Goal: Transaction & Acquisition: Purchase product/service

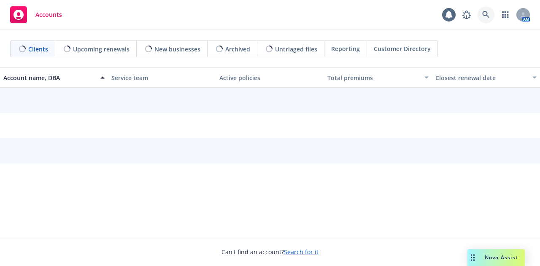
click at [483, 14] on icon at bounding box center [486, 14] width 7 height 7
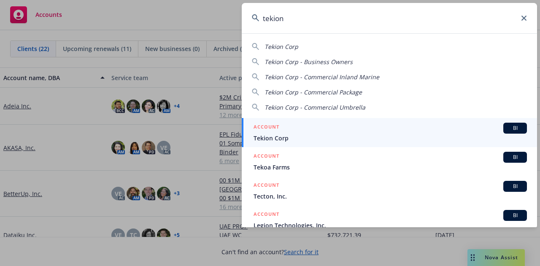
type input "tekion"
click at [303, 137] on span "Tekion Corp" at bounding box center [391, 138] width 274 height 9
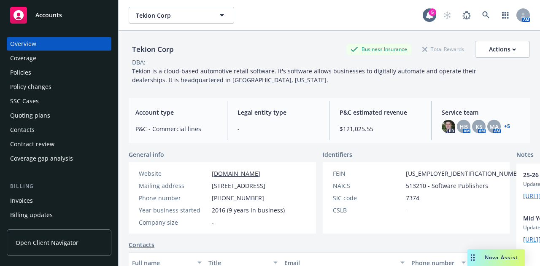
click at [62, 202] on div "Invoices" at bounding box center [59, 201] width 98 height 14
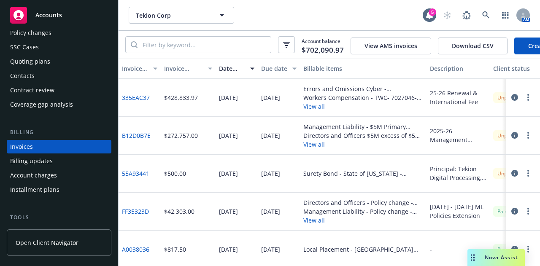
scroll to position [0, 55]
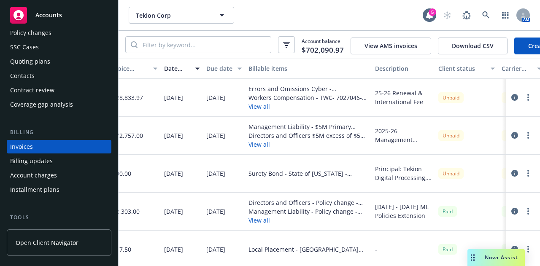
click at [523, 103] on button "button" at bounding box center [528, 97] width 10 height 10
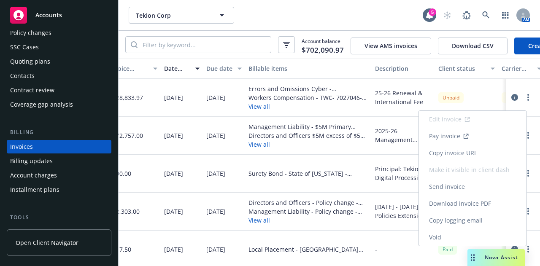
click at [463, 239] on link "Void" at bounding box center [473, 237] width 108 height 17
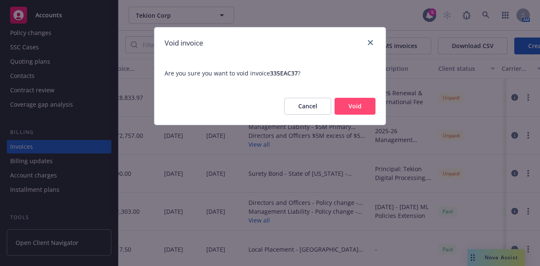
click at [359, 104] on button "Void" at bounding box center [355, 106] width 41 height 17
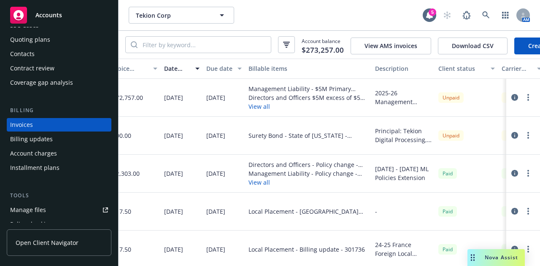
scroll to position [45, 0]
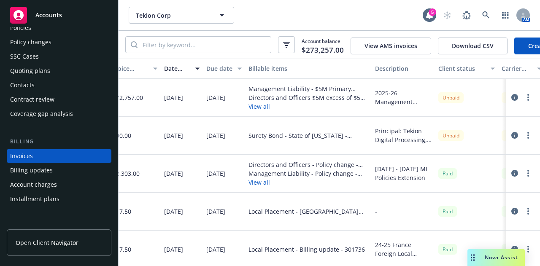
click at [70, 179] on div "Account charges" at bounding box center [59, 185] width 98 height 14
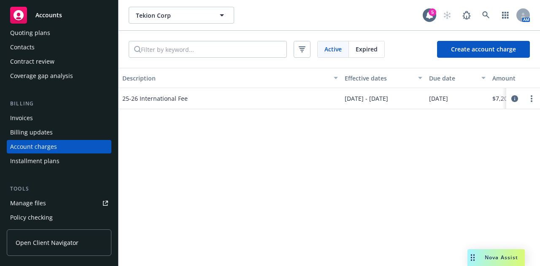
scroll to position [0, 106]
click at [532, 94] on link "more" at bounding box center [532, 99] width 10 height 10
click at [518, 118] on link "Delete" at bounding box center [514, 114] width 45 height 17
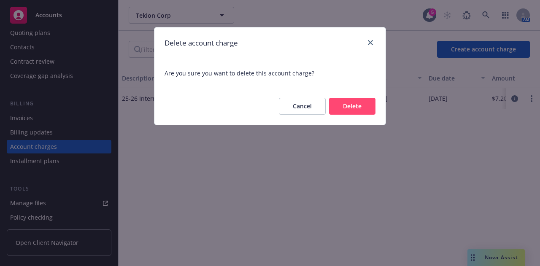
click at [352, 106] on button "Delete" at bounding box center [352, 106] width 46 height 17
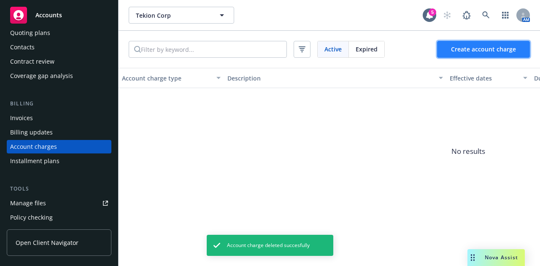
click at [497, 55] on button "Create account charge" at bounding box center [483, 49] width 93 height 17
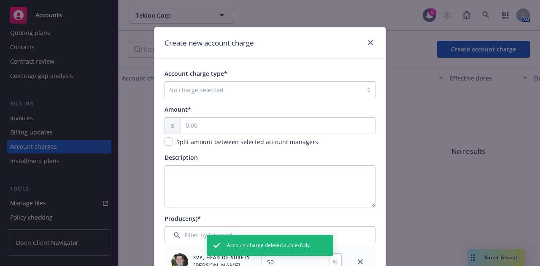
click at [250, 90] on div at bounding box center [263, 90] width 189 height 10
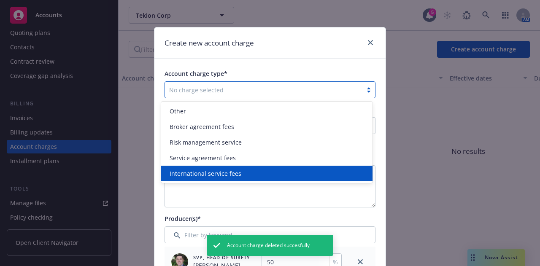
click at [243, 176] on div "International service fees" at bounding box center [266, 173] width 201 height 9
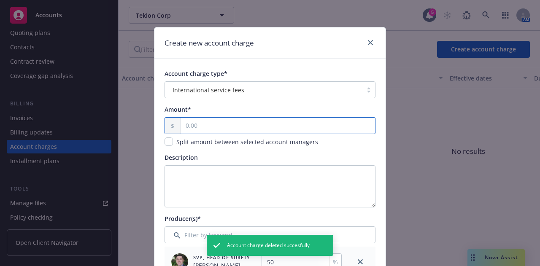
click at [243, 123] on input "text" at bounding box center [278, 126] width 195 height 16
type input "36.00"
type input "18"
type input "360.00"
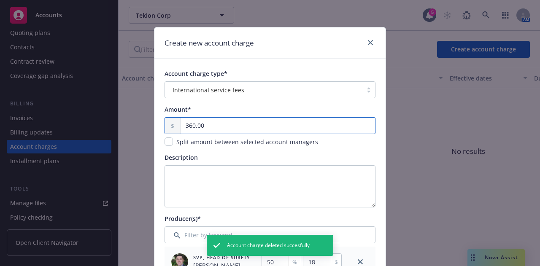
type input "180"
type input "3,600.00"
type input "1800"
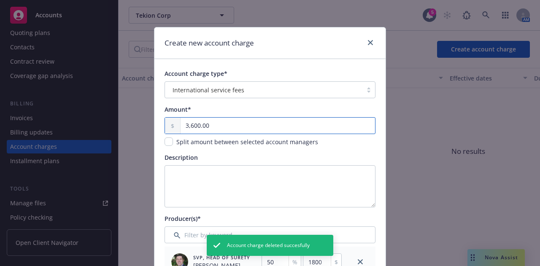
type input "3,600.00"
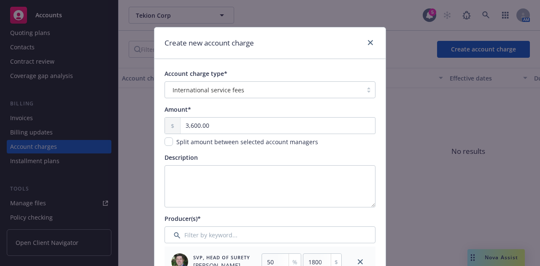
click at [243, 164] on div "Description" at bounding box center [270, 180] width 211 height 54
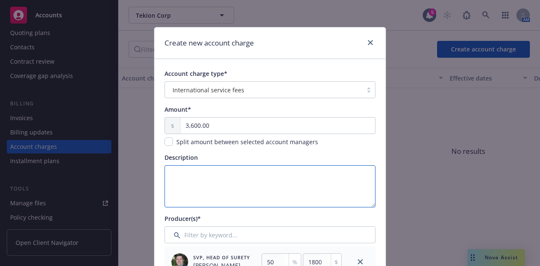
click at [243, 174] on textarea "Description" at bounding box center [270, 186] width 211 height 42
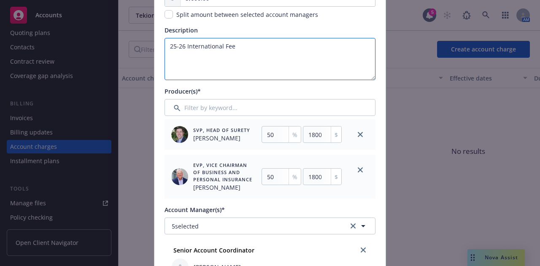
scroll to position [129, 0]
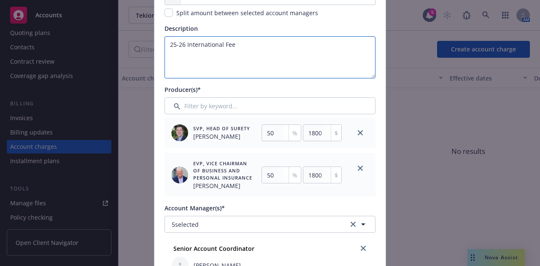
type textarea "25-26 International Fee"
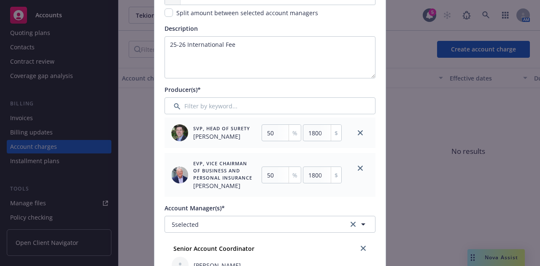
click at [361, 137] on div at bounding box center [360, 133] width 30 height 30
click at [359, 133] on icon "close" at bounding box center [360, 132] width 5 height 5
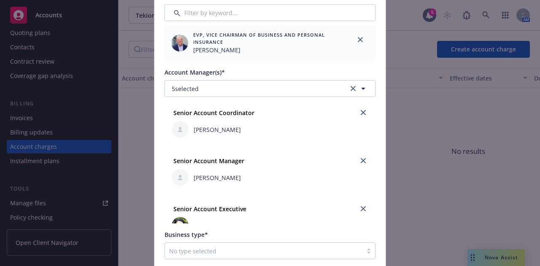
scroll to position [223, 0]
click at [358, 115] on link "close" at bounding box center [363, 112] width 10 height 10
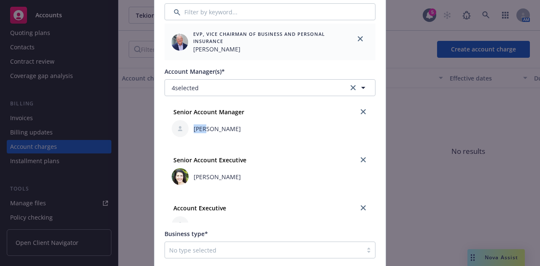
click at [358, 115] on link "close" at bounding box center [363, 112] width 10 height 10
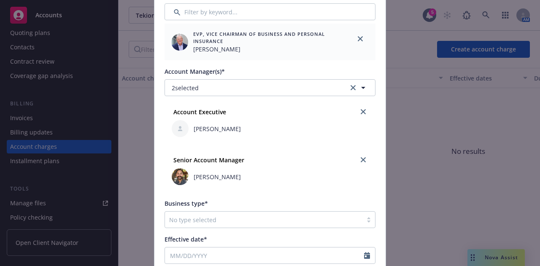
click at [353, 115] on div "Account Executive" at bounding box center [270, 112] width 200 height 14
click at [361, 113] on icon "close" at bounding box center [363, 111] width 5 height 5
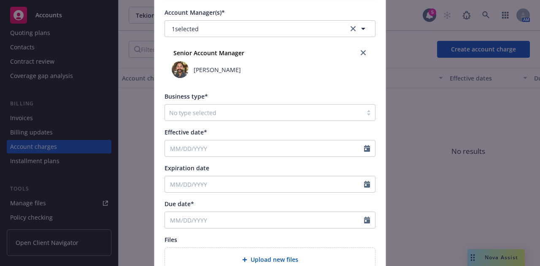
scroll to position [283, 0]
click at [307, 114] on div at bounding box center [263, 112] width 189 height 10
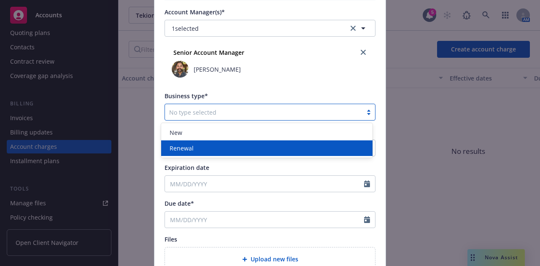
click at [296, 149] on div "Renewal" at bounding box center [266, 148] width 201 height 9
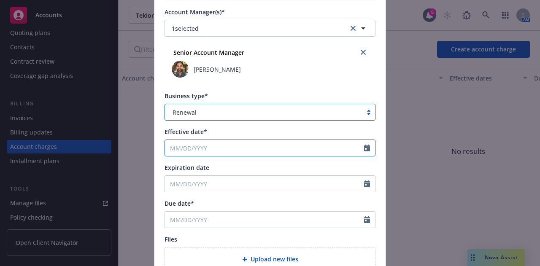
click at [284, 149] on input "Effective date*" at bounding box center [264, 148] width 199 height 16
select select "10"
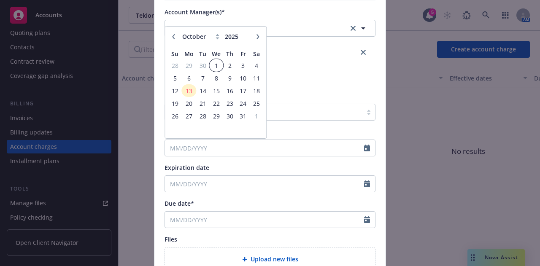
click at [214, 65] on span "1" at bounding box center [216, 65] width 12 height 11
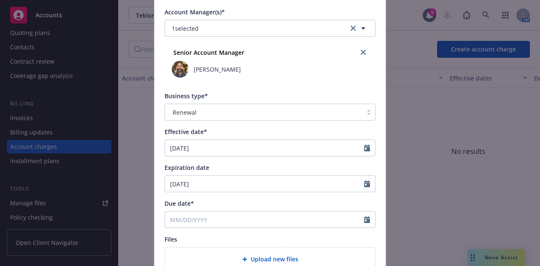
type input "[DATE]"
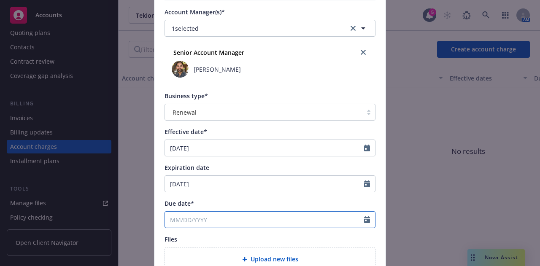
click at [248, 224] on input "Due date*" at bounding box center [264, 220] width 199 height 16
select select "10"
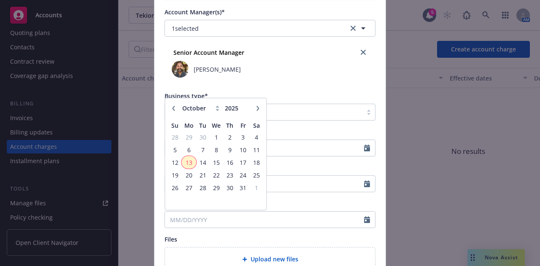
click at [189, 157] on span "13" at bounding box center [189, 162] width 13 height 11
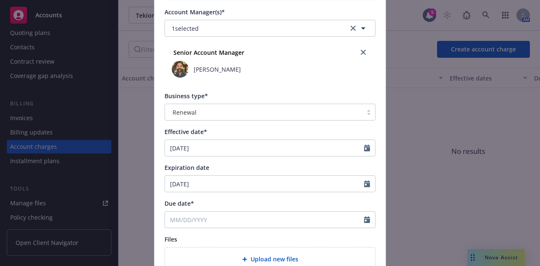
type input "[DATE]"
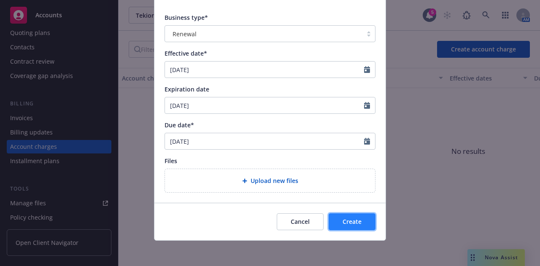
click at [333, 222] on button "Create" at bounding box center [352, 222] width 47 height 17
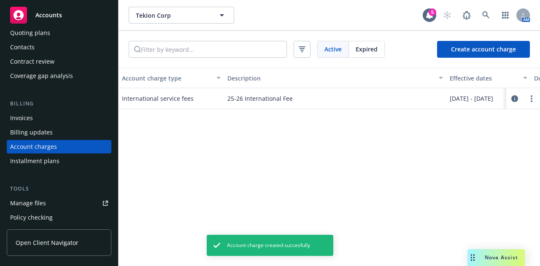
scroll to position [0, 0]
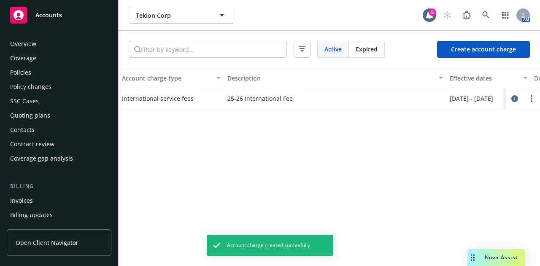
click at [57, 201] on div "Invoices" at bounding box center [59, 201] width 98 height 14
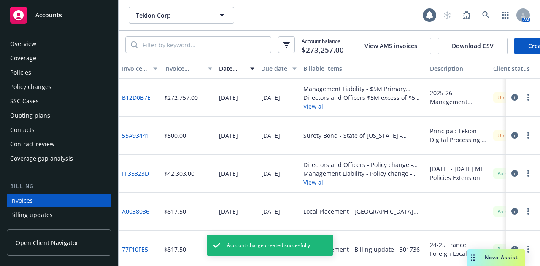
scroll to position [54, 0]
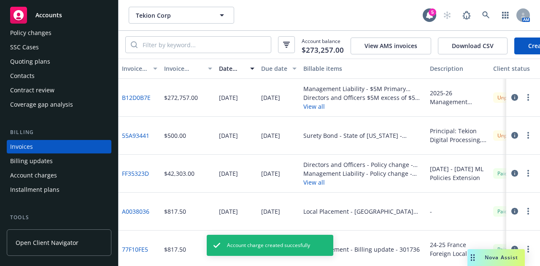
click at [531, 52] on link "Create Invoice" at bounding box center [549, 46] width 69 height 17
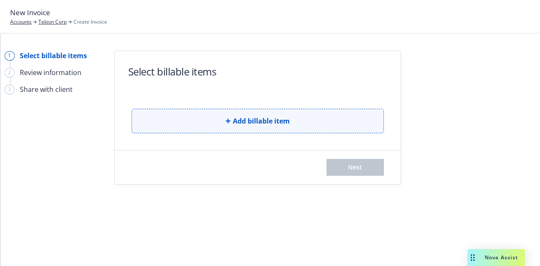
click at [328, 119] on button "Add billable item" at bounding box center [258, 121] width 252 height 24
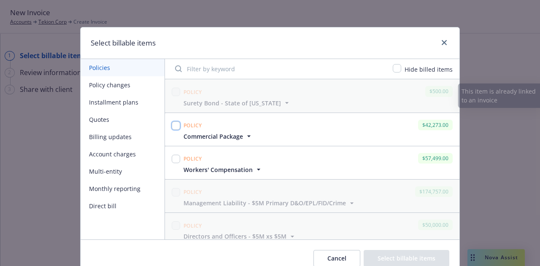
click at [172, 122] on input "checkbox" at bounding box center [176, 126] width 8 height 8
checkbox input "true"
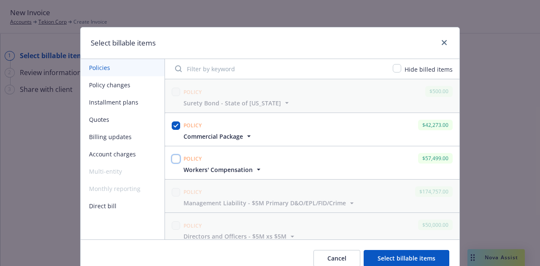
click at [175, 157] on input "checkbox" at bounding box center [176, 159] width 8 height 8
checkbox input "true"
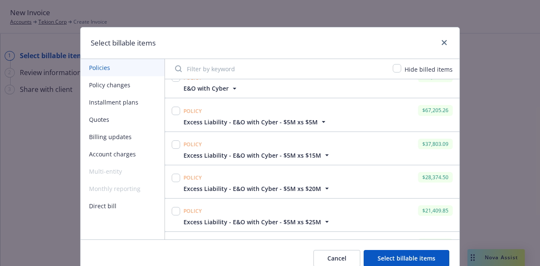
scroll to position [213, 0]
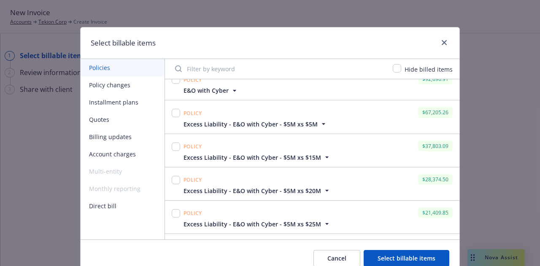
click at [172, 82] on div at bounding box center [176, 80] width 8 height 12
click at [174, 82] on input "checkbox" at bounding box center [176, 80] width 8 height 8
checkbox input "true"
click at [172, 112] on input "checkbox" at bounding box center [176, 113] width 8 height 8
checkbox input "true"
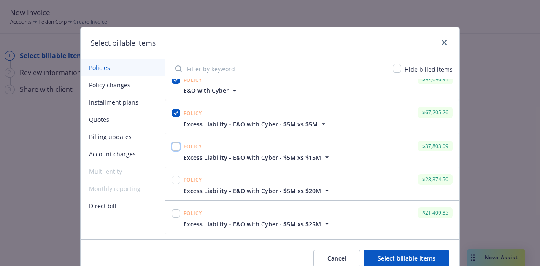
drag, startPoint x: 171, startPoint y: 148, endPoint x: 171, endPoint y: 158, distance: 10.1
click at [172, 149] on input "checkbox" at bounding box center [176, 147] width 8 height 8
checkbox input "true"
click at [172, 180] on input "checkbox" at bounding box center [176, 180] width 8 height 8
checkbox input "true"
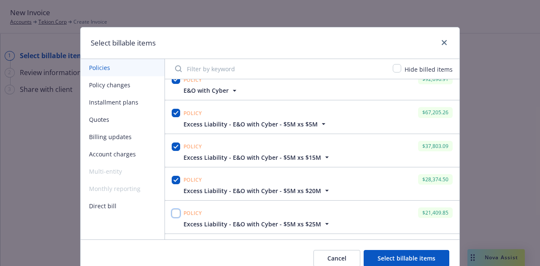
drag, startPoint x: 174, startPoint y: 214, endPoint x: 224, endPoint y: 176, distance: 62.5
click at [174, 213] on input "checkbox" at bounding box center [176, 213] width 8 height 8
checkbox input "true"
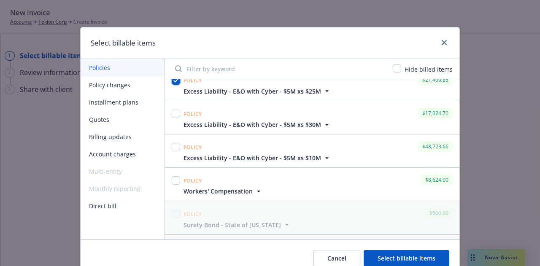
scroll to position [351, 0]
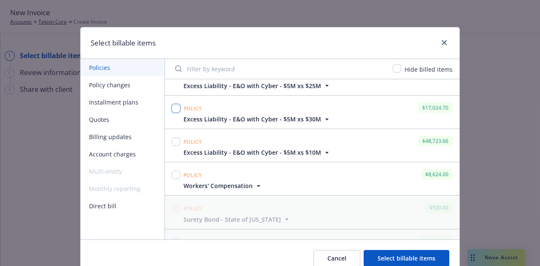
click at [175, 106] on input "checkbox" at bounding box center [176, 108] width 8 height 8
checkbox input "true"
drag, startPoint x: 174, startPoint y: 140, endPoint x: 174, endPoint y: 146, distance: 6.3
click at [174, 141] on input "checkbox" at bounding box center [176, 142] width 8 height 8
checkbox input "true"
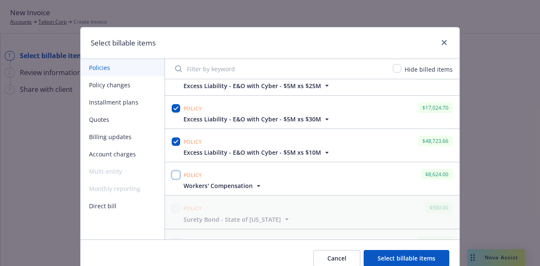
click at [175, 171] on input "checkbox" at bounding box center [176, 175] width 8 height 8
checkbox input "true"
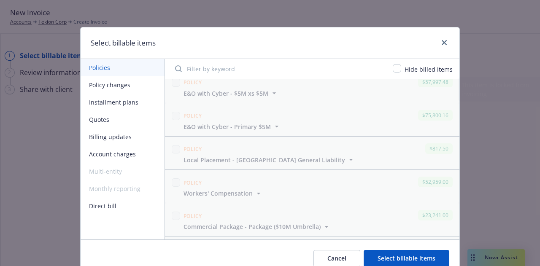
scroll to position [937, 0]
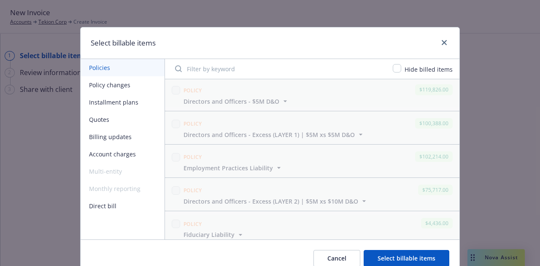
click at [122, 149] on button "Account charges" at bounding box center [123, 154] width 84 height 17
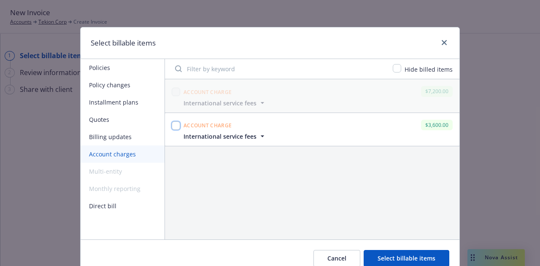
click at [174, 129] on input "checkbox" at bounding box center [176, 126] width 8 height 8
checkbox input "true"
click at [394, 255] on button "Select billable items" at bounding box center [407, 258] width 86 height 17
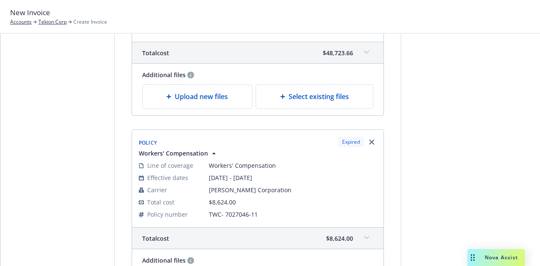
scroll to position [1990, 0]
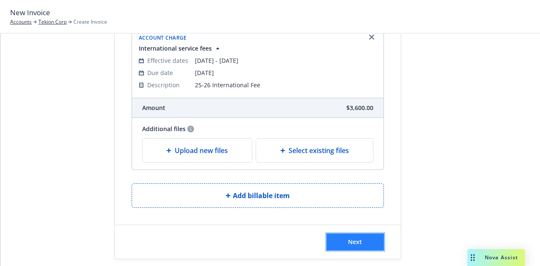
click at [355, 239] on button "Next" at bounding box center [355, 242] width 57 height 17
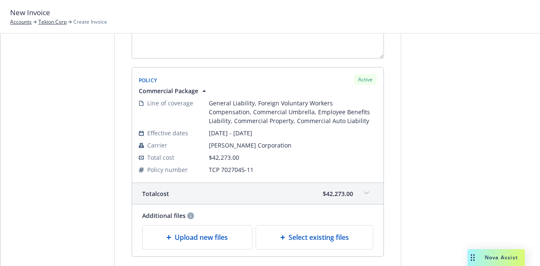
scroll to position [0, 0]
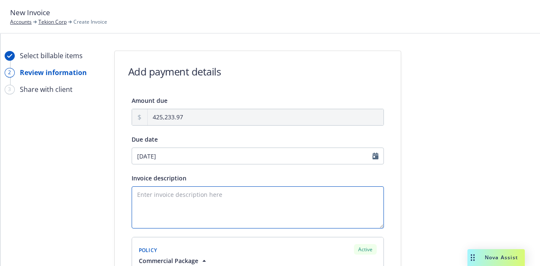
click at [184, 207] on textarea "Invoice description" at bounding box center [258, 208] width 252 height 42
type textarea "1"
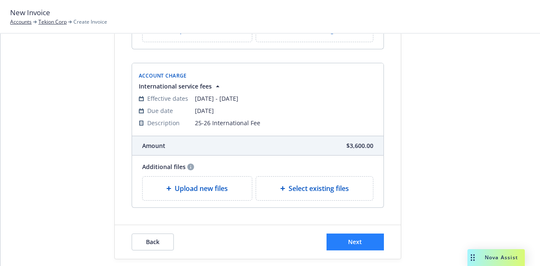
type textarea "25-26 Renewal & International Service Fee"
click at [358, 238] on span "Next" at bounding box center [355, 242] width 14 height 8
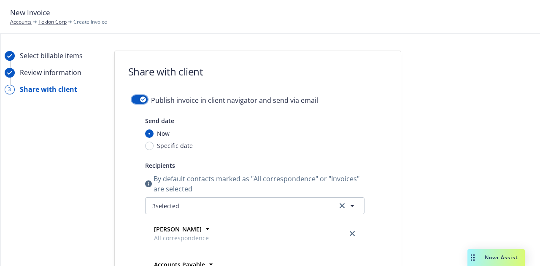
click at [133, 102] on button "button" at bounding box center [140, 99] width 16 height 8
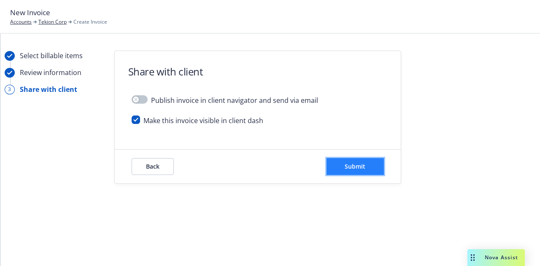
click at [355, 165] on span "Submit" at bounding box center [355, 167] width 21 height 8
